Goal: Task Accomplishment & Management: Complete application form

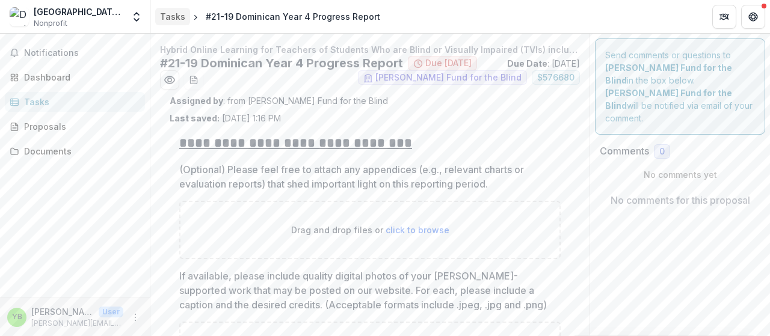
click at [176, 22] on div "Tasks" at bounding box center [172, 16] width 25 height 13
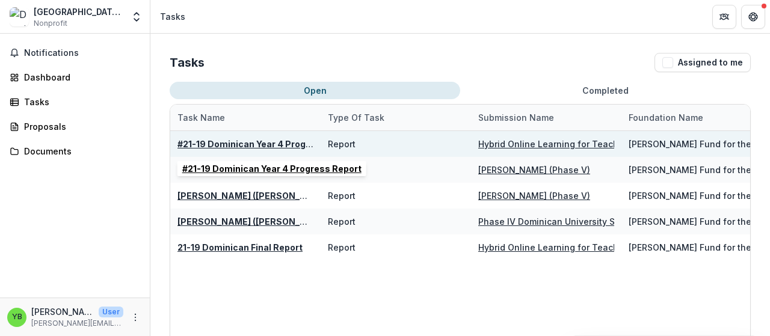
click at [267, 145] on u "#21-19 Dominican Year 4 Progress Report" at bounding box center [267, 144] width 179 height 10
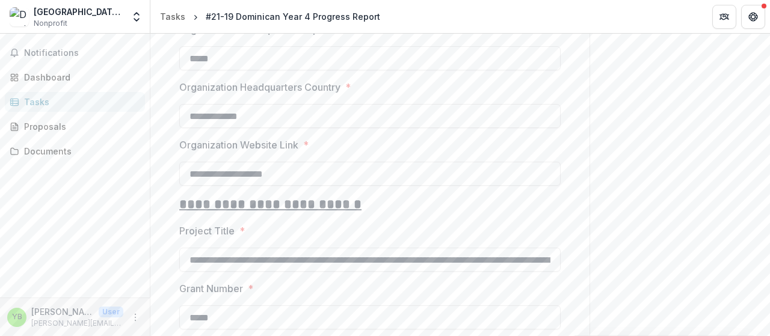
scroll to position [1180, 0]
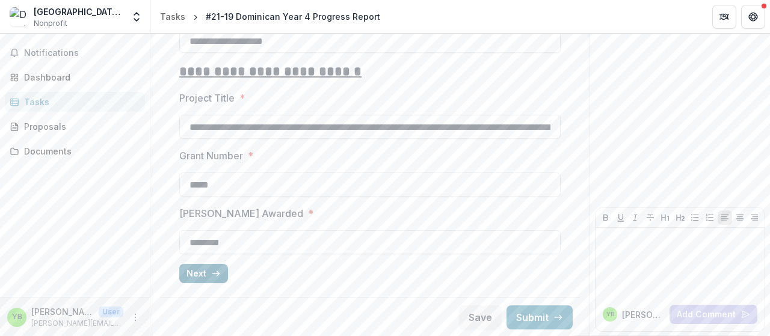
click at [214, 271] on icon "button" at bounding box center [216, 274] width 10 height 10
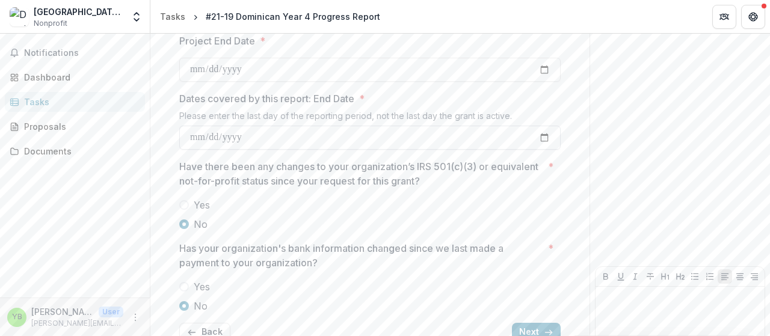
scroll to position [245, 0]
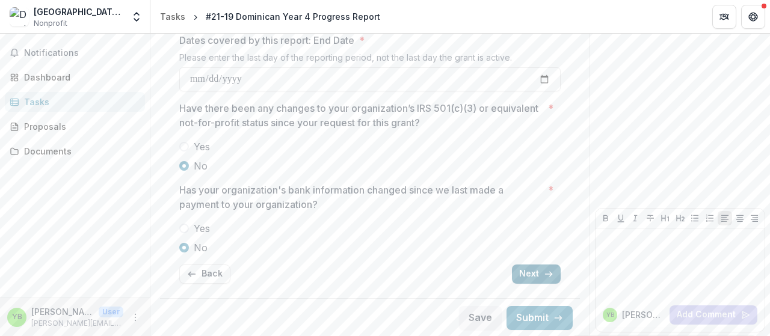
click at [541, 277] on button "Next" at bounding box center [536, 274] width 49 height 19
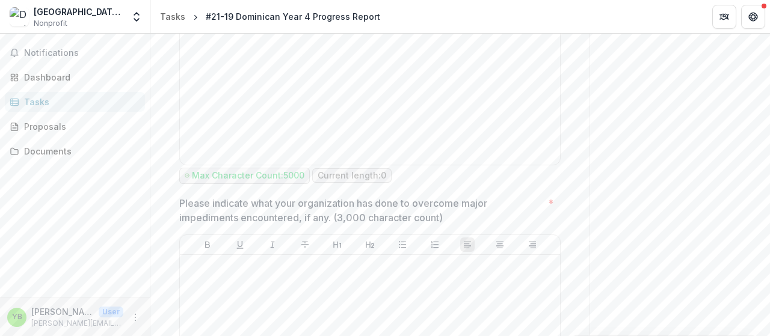
scroll to position [1067, 0]
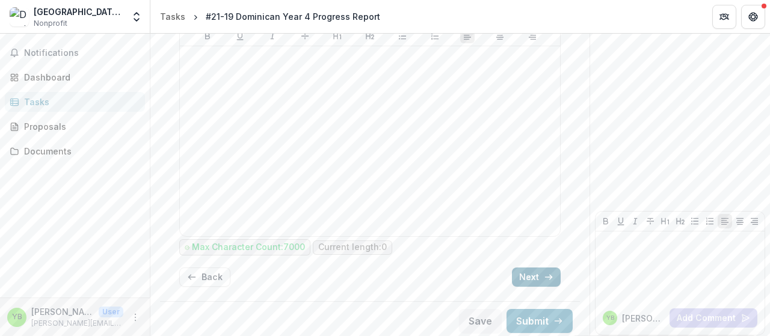
click at [550, 273] on icon "button" at bounding box center [549, 278] width 10 height 10
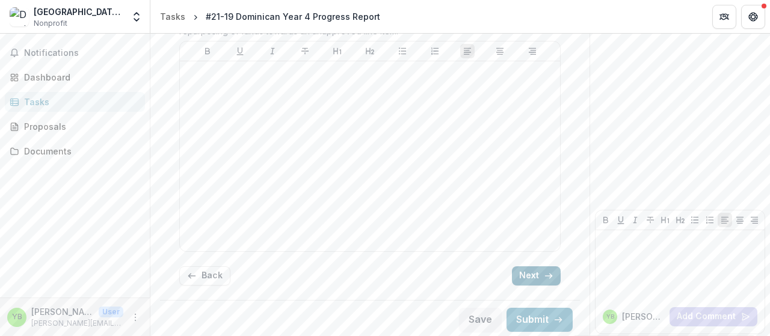
click at [550, 271] on icon "button" at bounding box center [549, 276] width 10 height 10
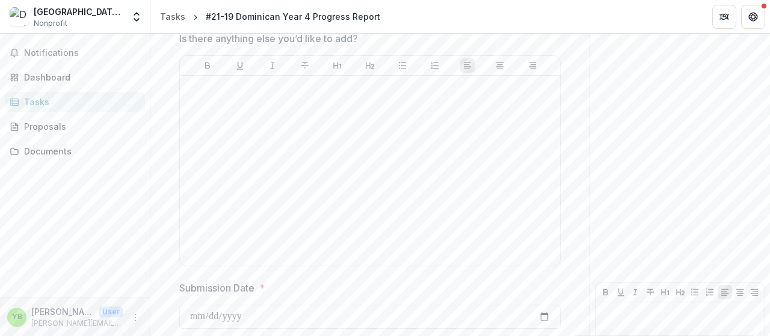
scroll to position [1217, 0]
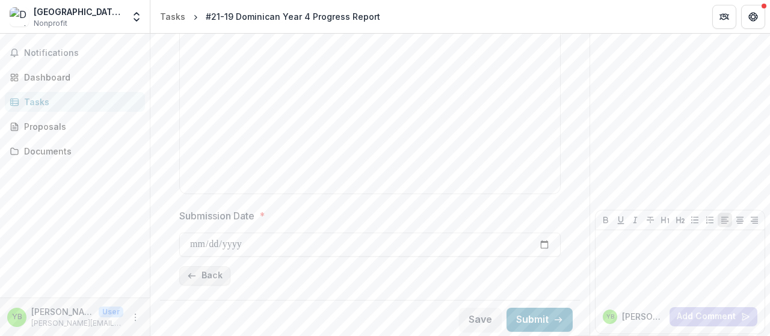
click at [205, 274] on button "Back" at bounding box center [204, 276] width 51 height 19
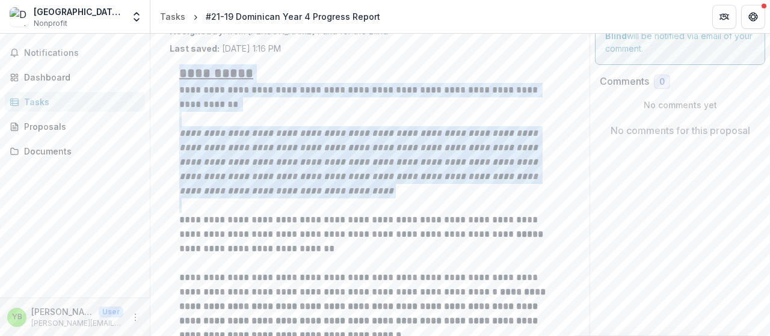
scroll to position [140, 0]
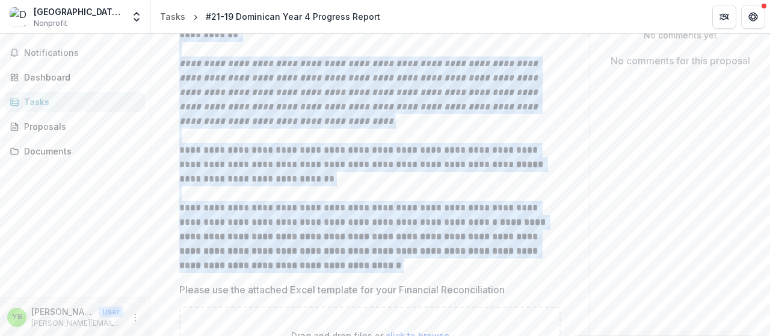
drag, startPoint x: 182, startPoint y: 141, endPoint x: 448, endPoint y: 263, distance: 293.3
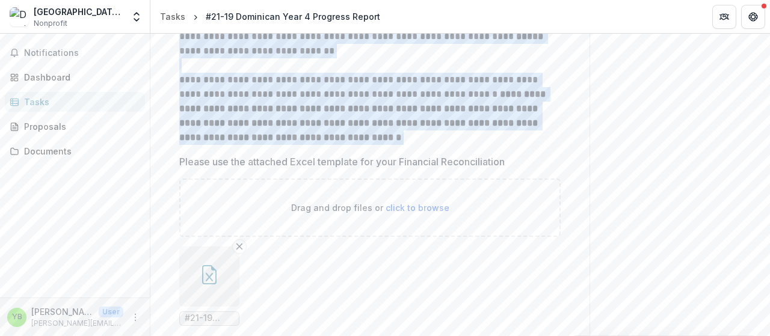
scroll to position [279, 0]
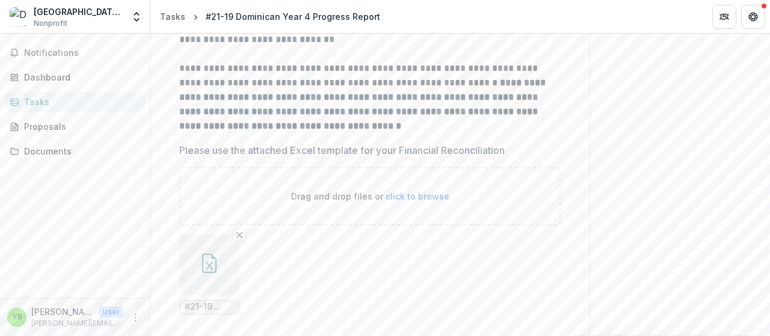
click at [217, 311] on span "#21-19 Dominican Financial Reconciliation Template.xlsx" at bounding box center [209, 307] width 49 height 10
click at [213, 255] on icon "button" at bounding box center [209, 263] width 19 height 19
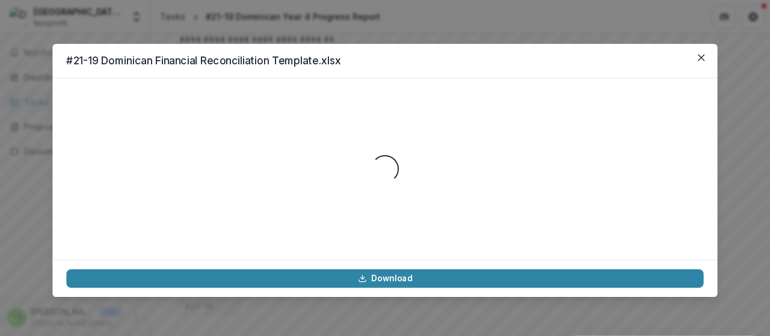
click at [213, 255] on div "Loading..." at bounding box center [384, 168] width 665 height 181
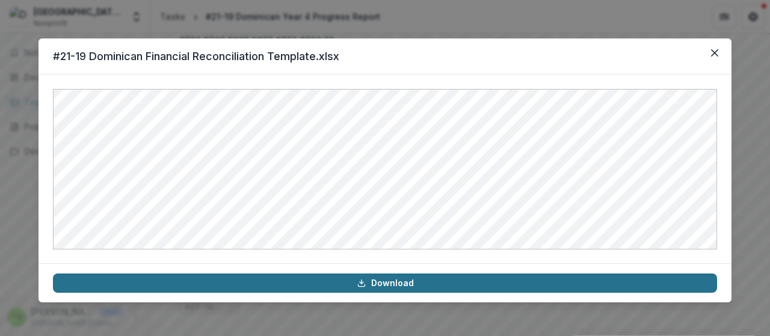
click at [356, 280] on link "Download" at bounding box center [385, 283] width 665 height 19
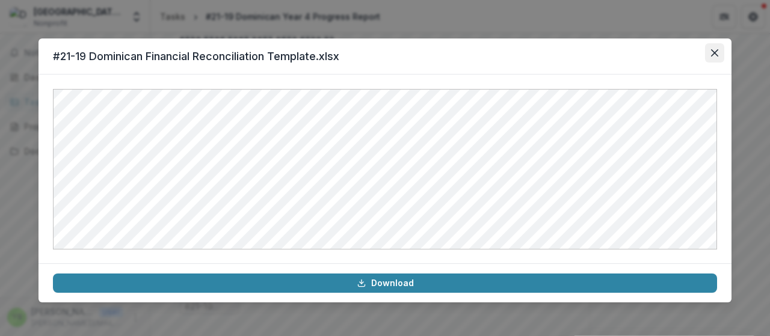
click at [718, 54] on button "Close" at bounding box center [714, 52] width 19 height 19
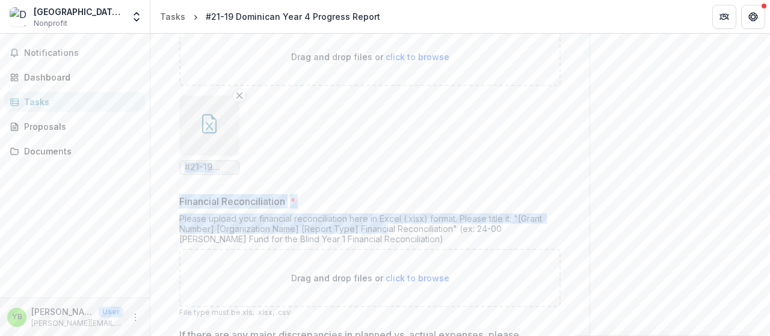
scroll to position [628, 0]
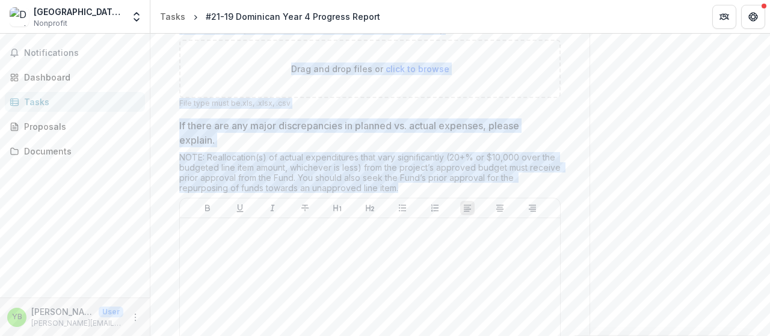
drag, startPoint x: 208, startPoint y: 146, endPoint x: 418, endPoint y: 185, distance: 213.6
copy div "#21-19 Dominican Financial Reconciliation Template.xlsx Financial Reconciliatio…"
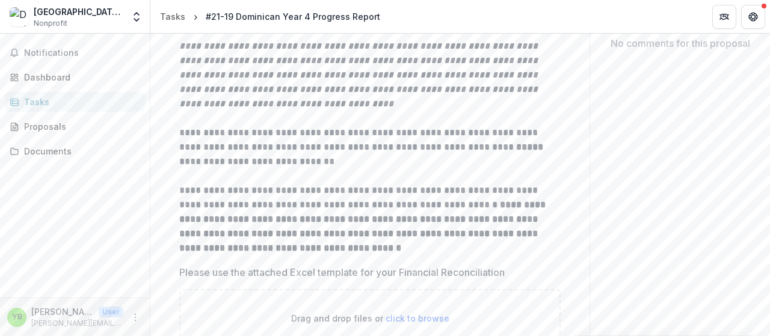
scroll to position [70, 0]
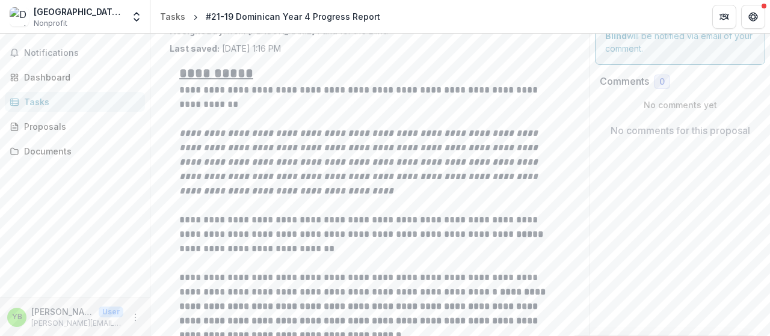
click at [389, 151] on em "**********" at bounding box center [359, 162] width 361 height 67
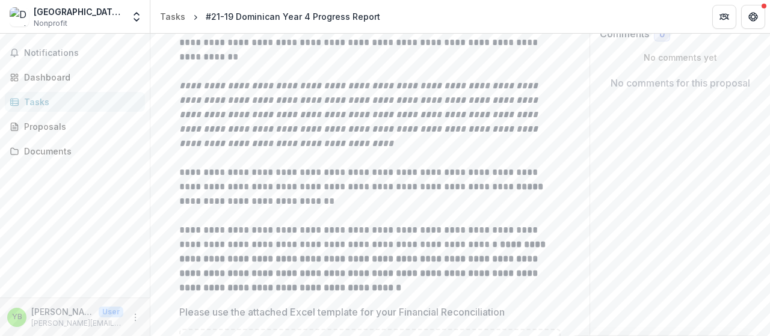
scroll to position [140, 0]
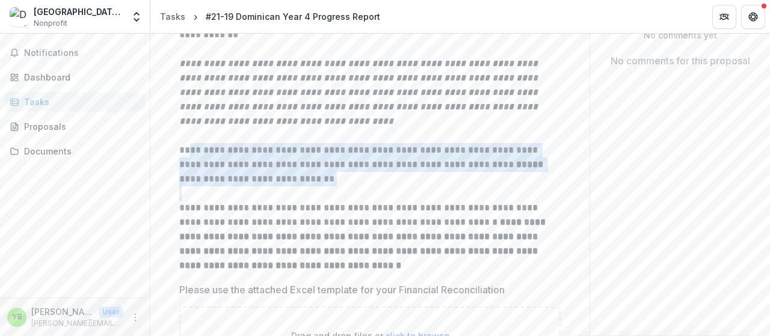
drag, startPoint x: 185, startPoint y: 150, endPoint x: 414, endPoint y: 190, distance: 231.6
click at [414, 190] on div "**********" at bounding box center [370, 134] width 382 height 279
copy p "**********"
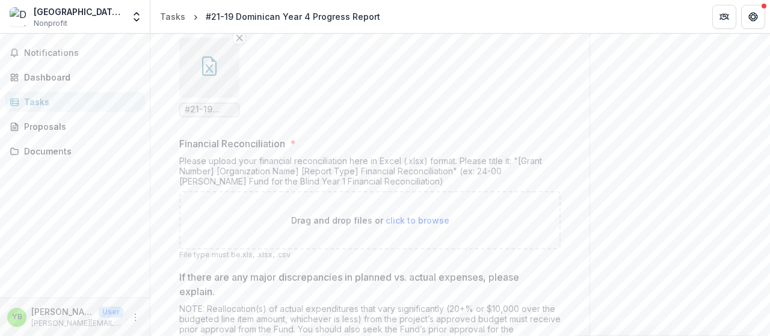
scroll to position [489, 0]
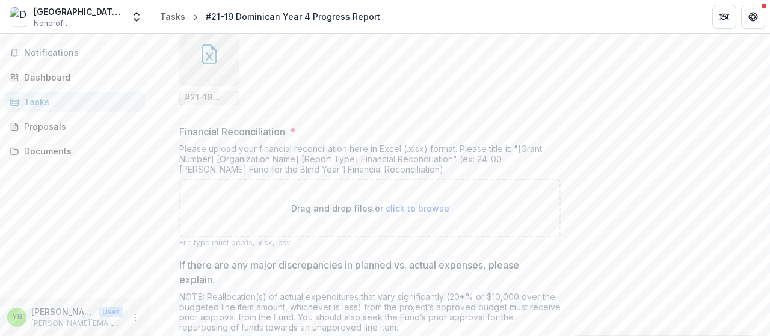
click at [181, 132] on div "**********" at bounding box center [370, 114] width 401 height 956
drag, startPoint x: 504, startPoint y: 100, endPoint x: 499, endPoint y: 104, distance: 6.4
click at [503, 100] on ul "#21-19 Dominican Financial Reconciliation Template.xlsx" at bounding box center [370, 65] width 382 height 79
click at [270, 99] on ul "#21-19 Dominican Financial Reconciliation Template.xlsx" at bounding box center [370, 65] width 382 height 79
drag, startPoint x: 397, startPoint y: 86, endPoint x: 295, endPoint y: 118, distance: 107.2
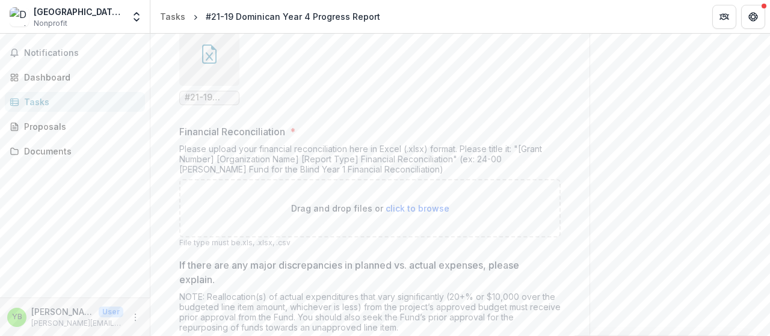
click at [395, 86] on ul "#21-19 Dominican Financial Reconciliation Template.xlsx" at bounding box center [370, 65] width 382 height 79
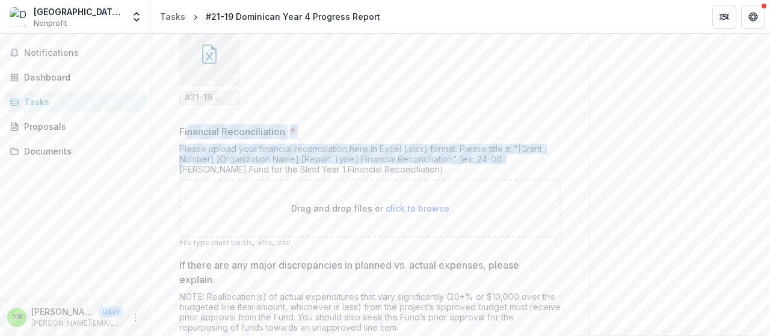
drag, startPoint x: 188, startPoint y: 126, endPoint x: 475, endPoint y: 155, distance: 288.0
click at [491, 155] on div "Financial Reconciliation * Please upload your financial reconciliation here in …" at bounding box center [370, 187] width 382 height 124
drag, startPoint x: 176, startPoint y: 131, endPoint x: 425, endPoint y: 166, distance: 250.9
click at [424, 166] on div "**********" at bounding box center [370, 114] width 401 height 956
copy div "Financial Reconciliation * Please upload your financial reconciliation here in …"
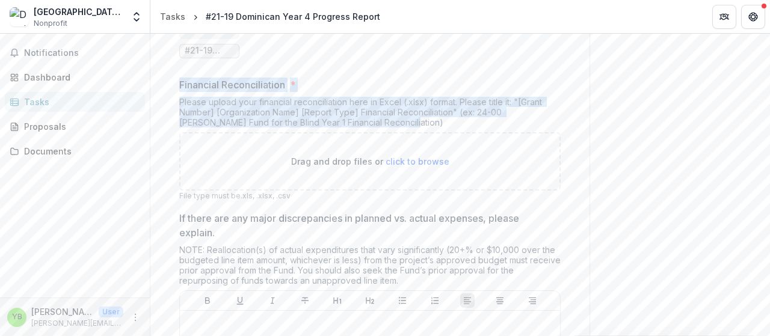
scroll to position [628, 0]
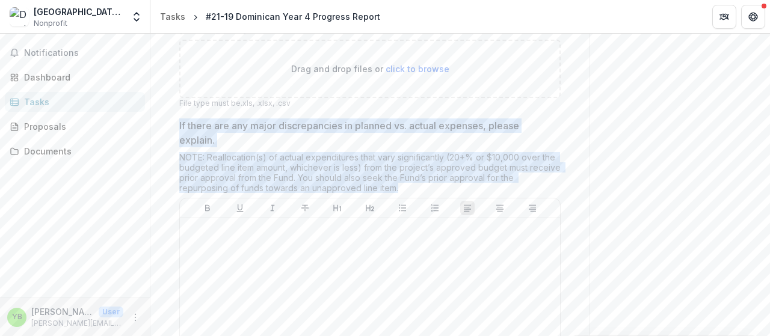
drag, startPoint x: 181, startPoint y: 122, endPoint x: 539, endPoint y: 194, distance: 365.3
click at [539, 194] on div "If there are any major discrepancies in planned vs. actual expenses, please exp…" at bounding box center [370, 267] width 382 height 296
copy div "If there are any major discrepancies in planned vs. actual expenses, please exp…"
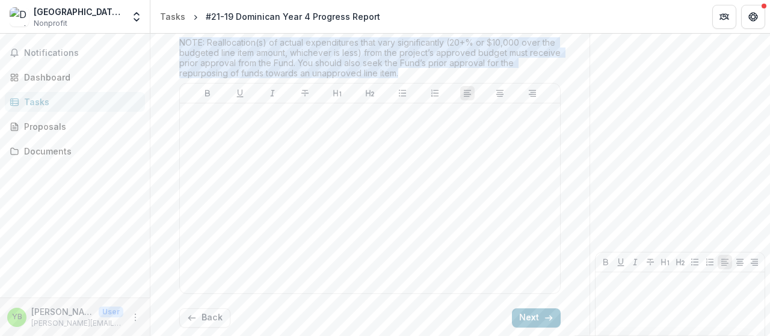
scroll to position [785, 0]
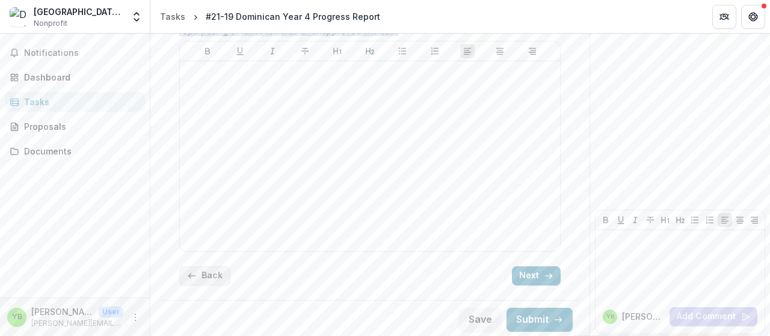
click at [206, 279] on button "Back" at bounding box center [204, 276] width 51 height 19
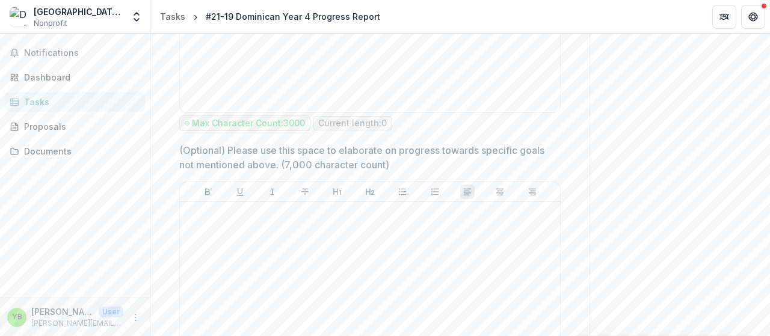
scroll to position [1067, 0]
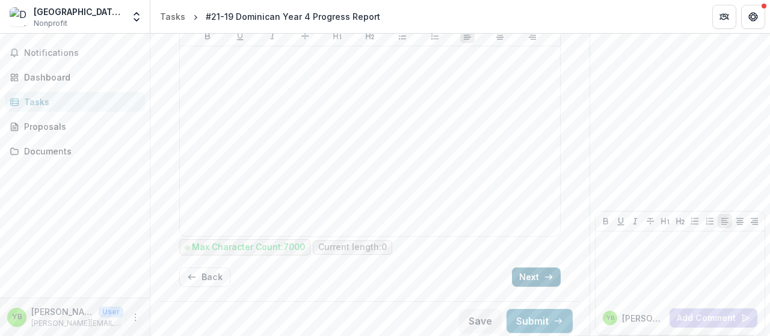
click at [520, 268] on button "Next" at bounding box center [536, 277] width 49 height 19
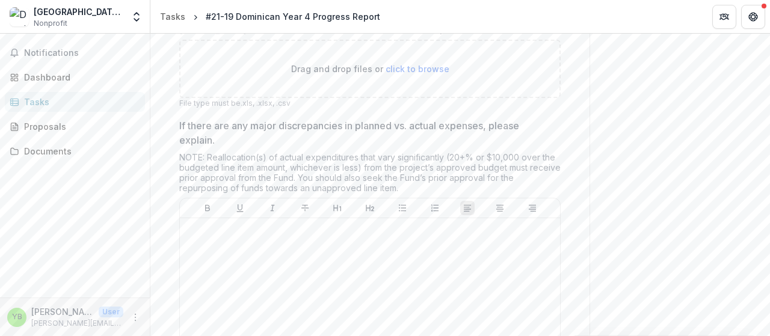
scroll to position [785, 0]
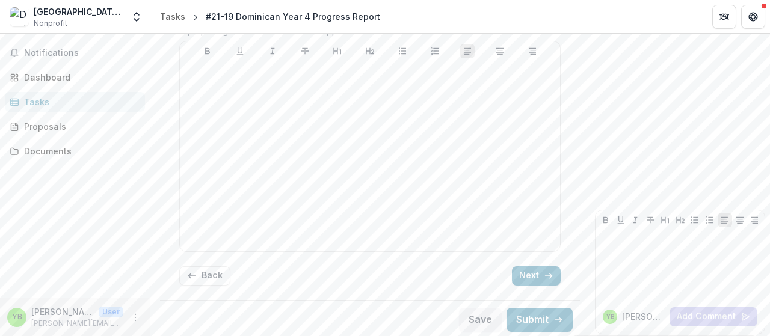
click at [519, 267] on button "Next" at bounding box center [536, 276] width 49 height 19
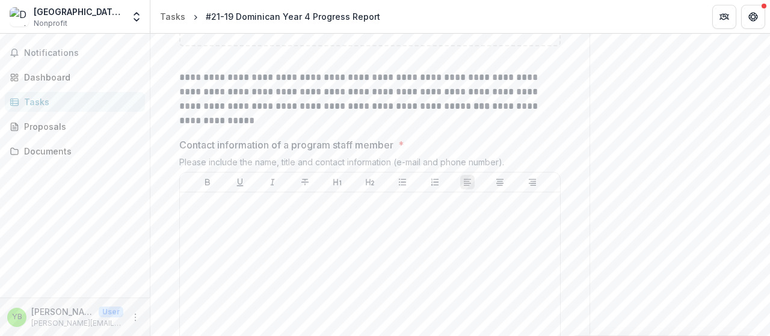
scroll to position [658, 0]
